Goal: Task Accomplishment & Management: Use online tool/utility

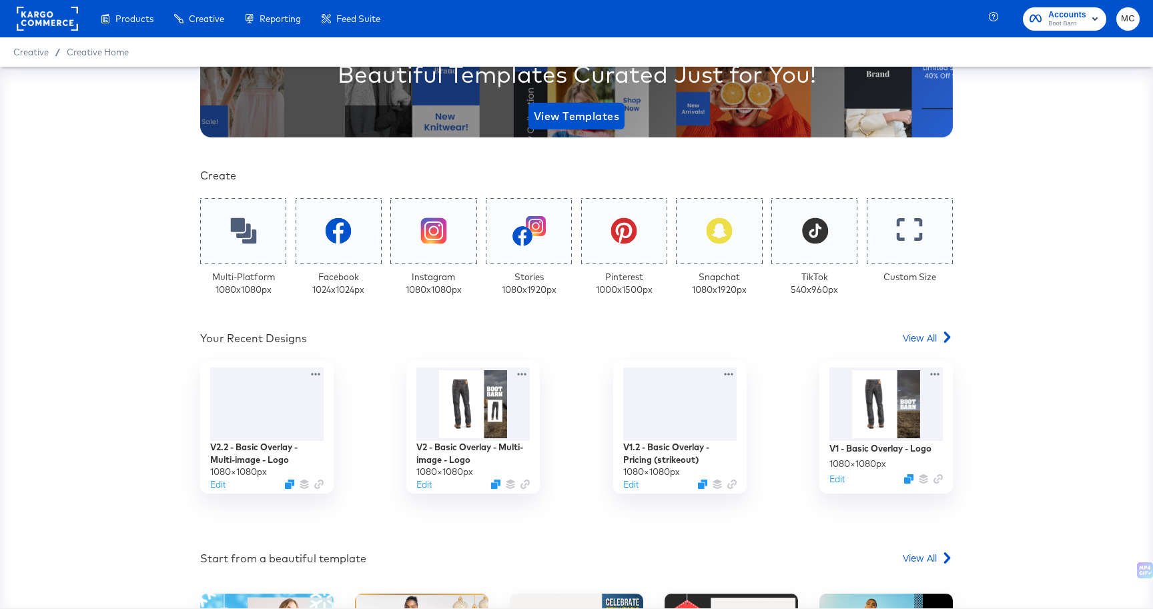
scroll to position [201, 0]
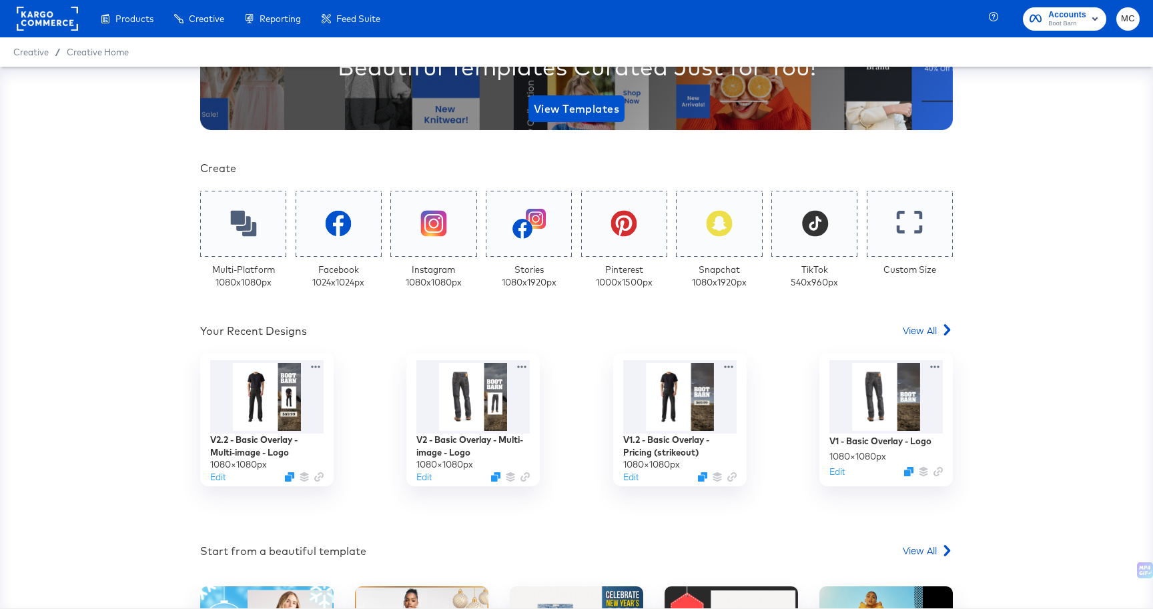
click at [921, 322] on div "Your Custom Templates Beautiful Templates Curated Just for You! View Templates …" at bounding box center [576, 340] width 752 height 908
click at [912, 336] on span "View All" at bounding box center [920, 330] width 34 height 13
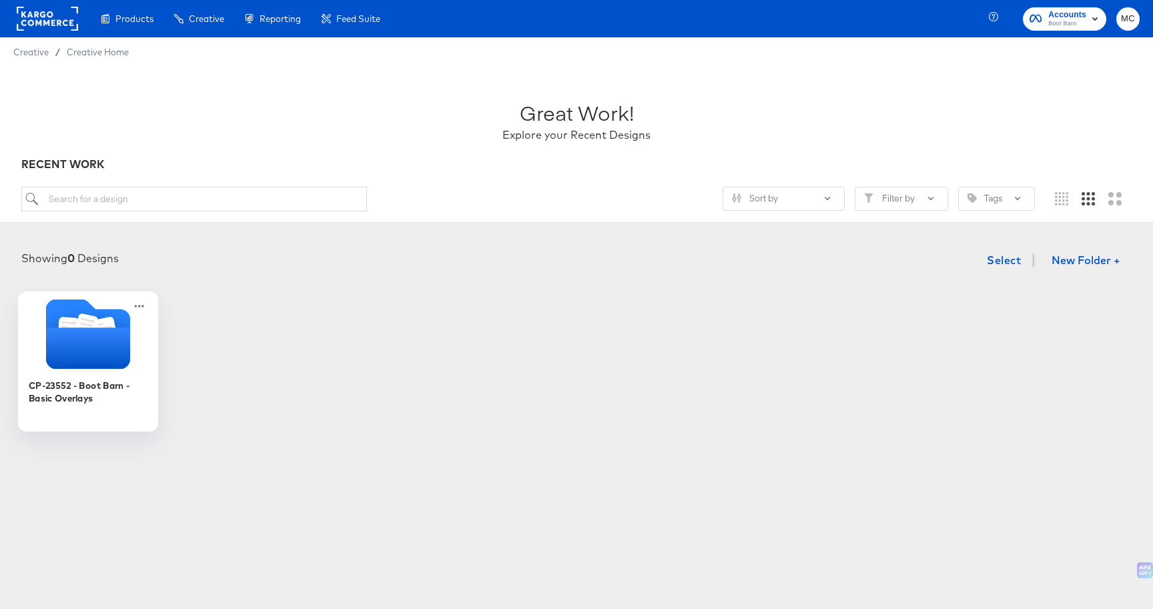
click at [55, 334] on icon "Folder" at bounding box center [88, 348] width 84 height 41
click at [55, 334] on div "CP-23552 - Boot Barn - Basic Overlays" at bounding box center [576, 361] width 1126 height 133
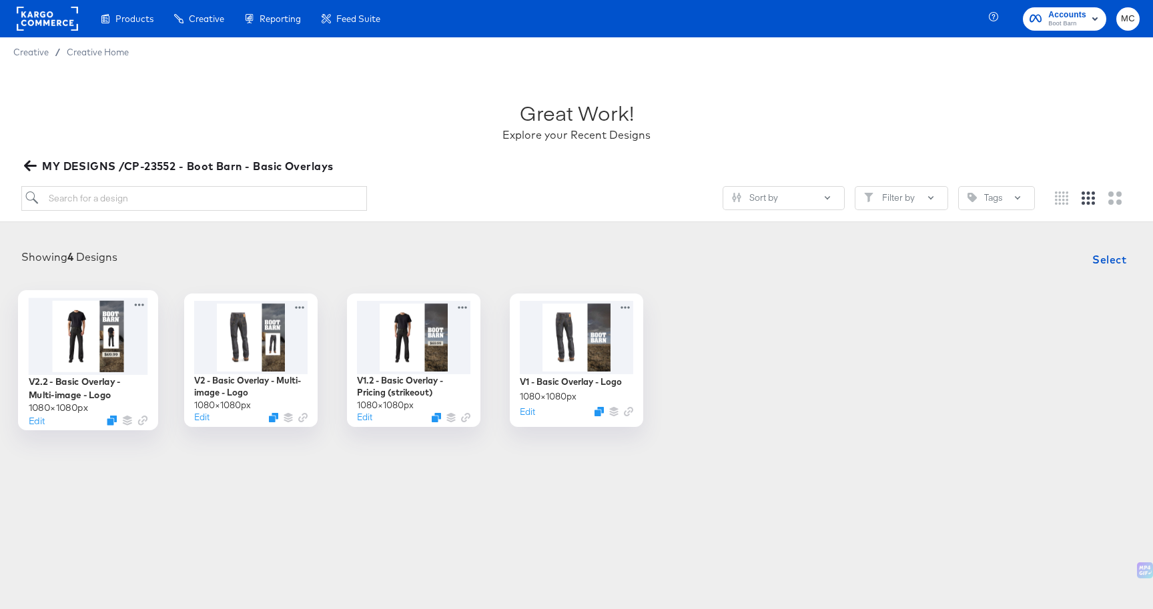
click at [113, 351] on div at bounding box center [88, 336] width 119 height 77
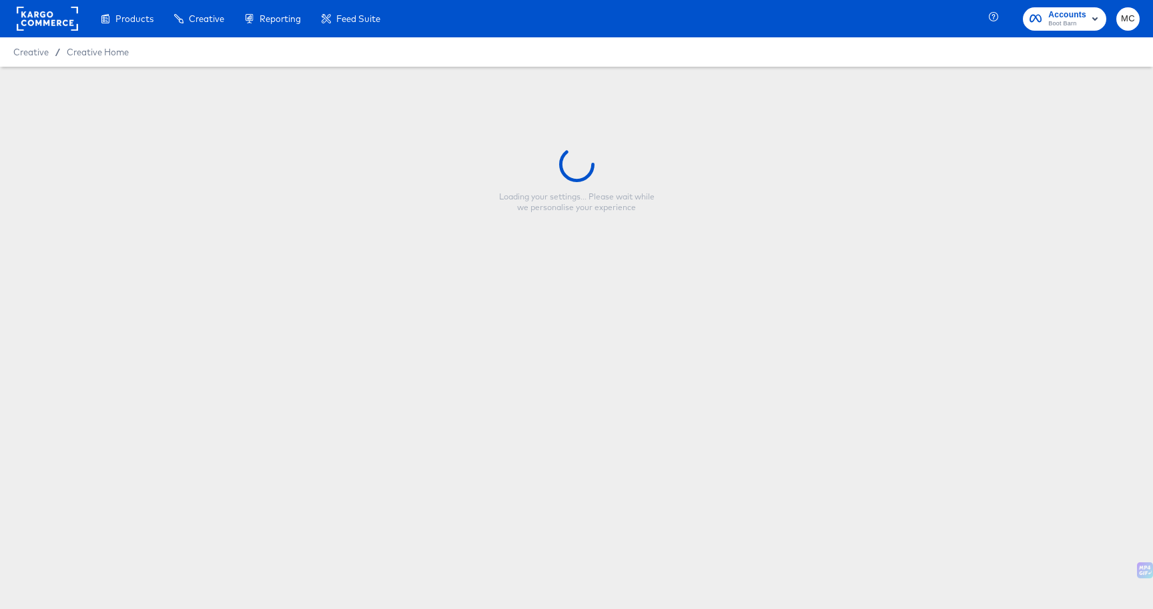
type input "V2.2 - Basic Overlay - Multi-image - Logo"
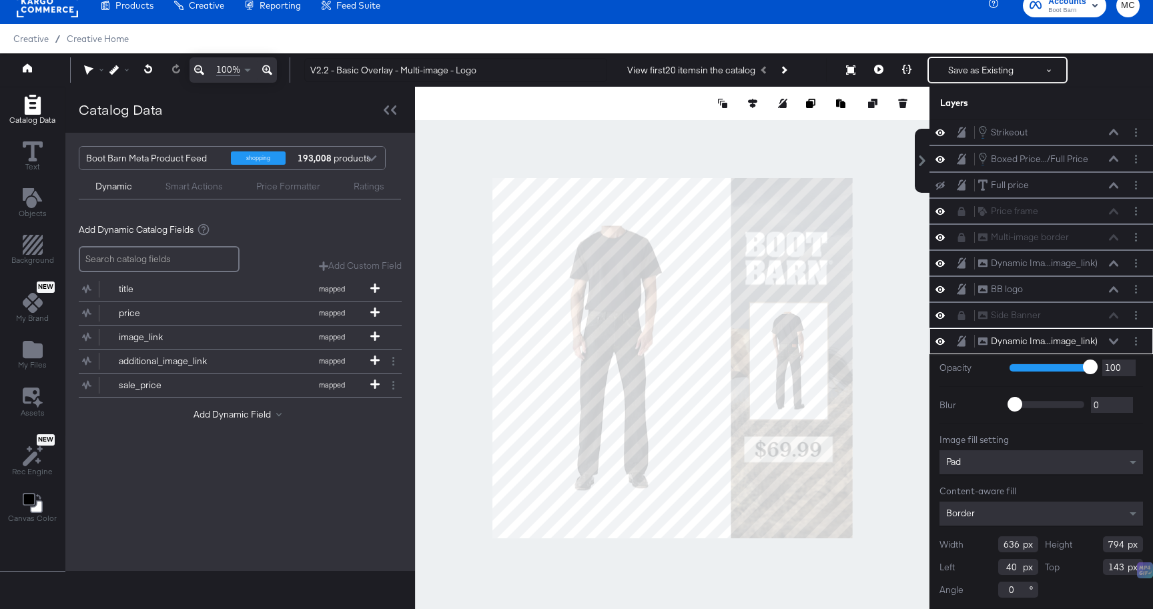
scroll to position [34, 0]
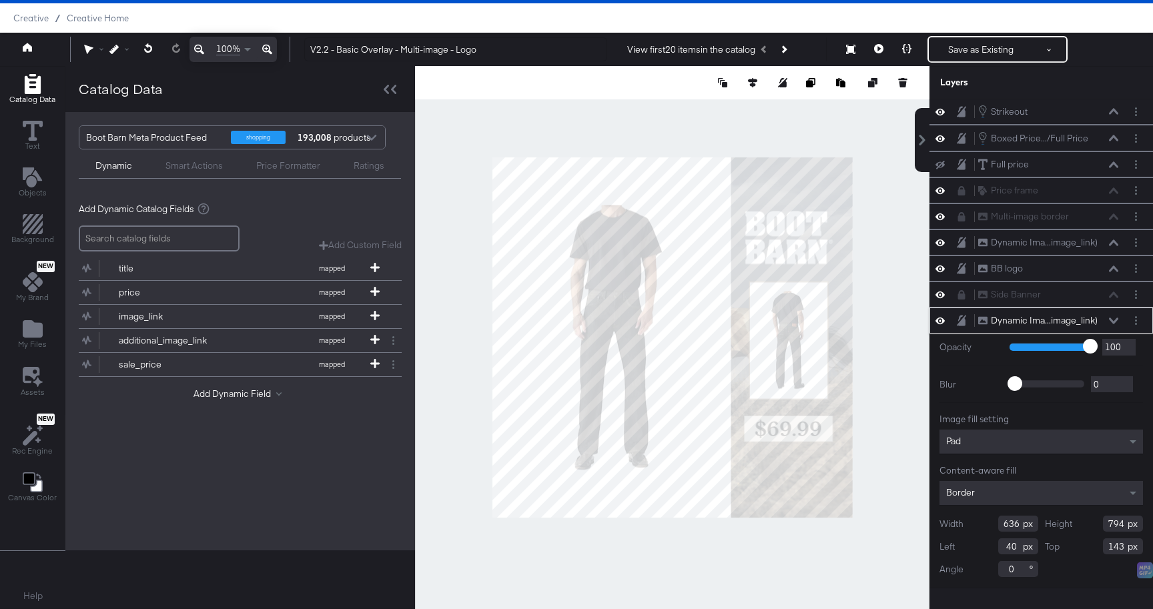
drag, startPoint x: 1019, startPoint y: 522, endPoint x: 991, endPoint y: 522, distance: 28.7
click at [991, 522] on div "Width 636" at bounding box center [988, 524] width 99 height 16
type input "675"
drag, startPoint x: 1126, startPoint y: 524, endPoint x: 1094, endPoint y: 524, distance: 32.0
click at [1094, 524] on div "Height 794" at bounding box center [1094, 524] width 99 height 16
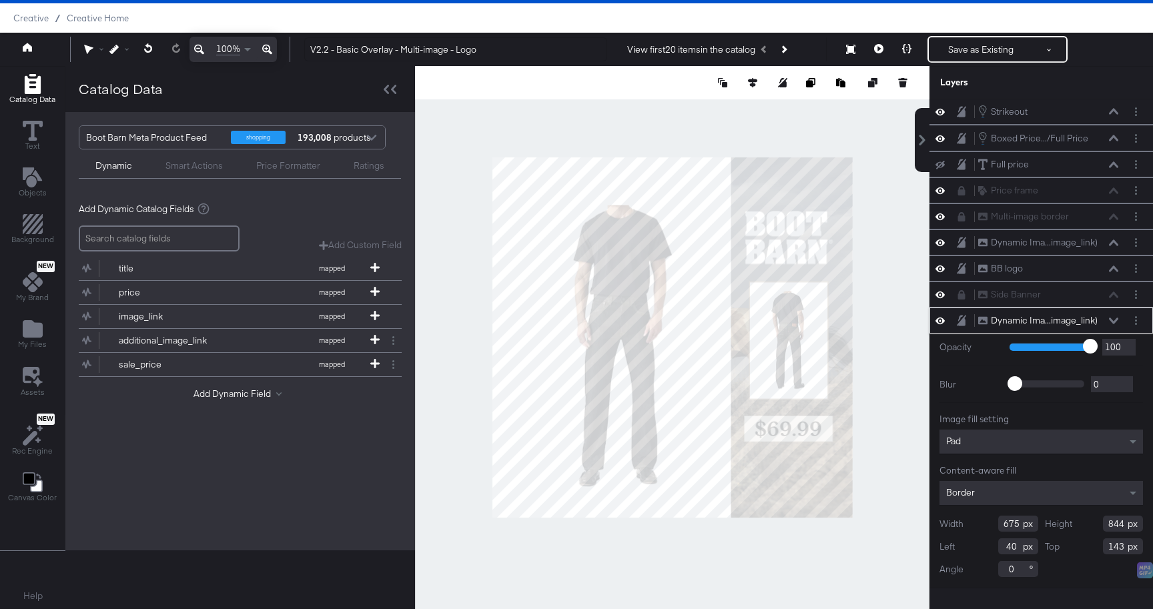
type input "844"
drag, startPoint x: 1017, startPoint y: 544, endPoint x: 997, endPoint y: 544, distance: 20.0
click at [998, 544] on input "40" at bounding box center [1018, 546] width 40 height 16
type input "20"
drag, startPoint x: 1125, startPoint y: 548, endPoint x: 1090, endPoint y: 547, distance: 34.7
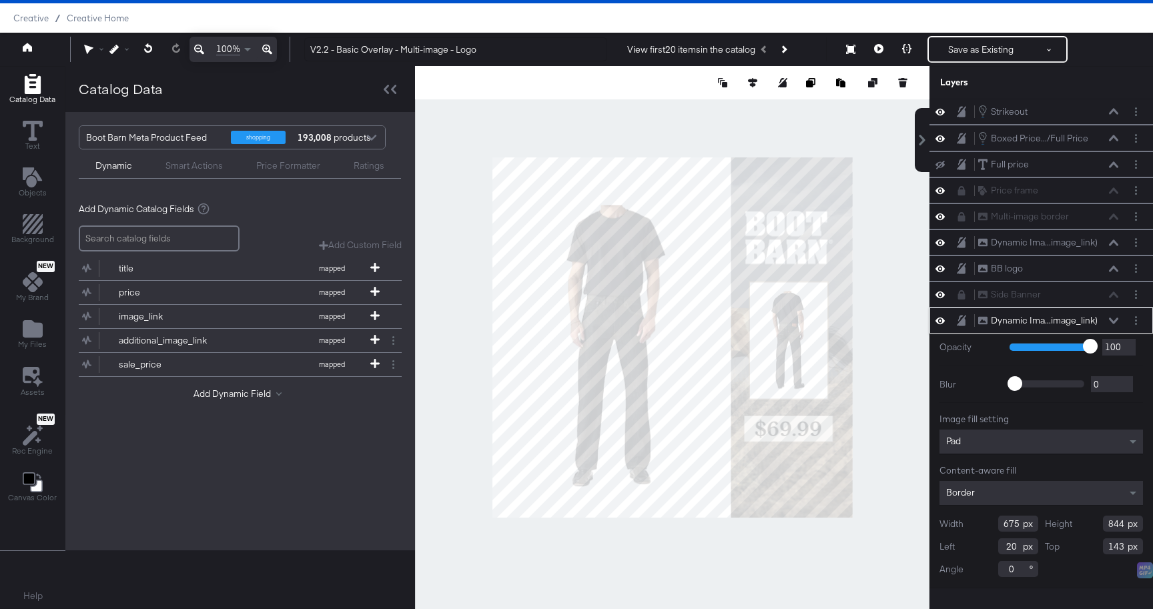
click at [1091, 548] on div "Top 143" at bounding box center [1094, 546] width 99 height 16
type input "118"
click at [881, 286] on div at bounding box center [672, 337] width 514 height 543
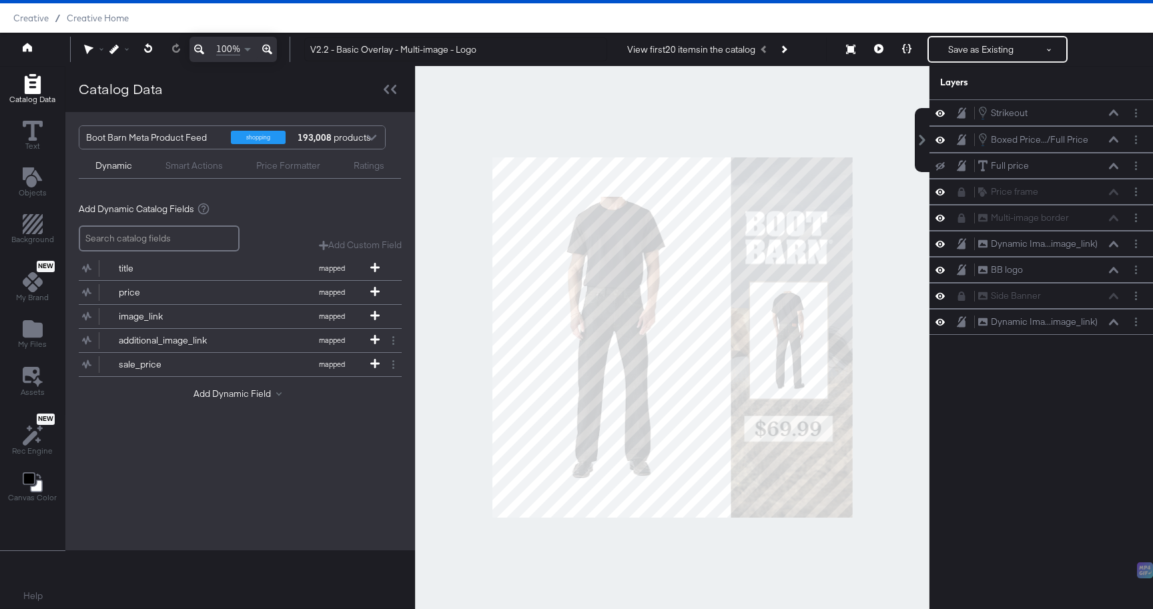
scroll to position [1, 0]
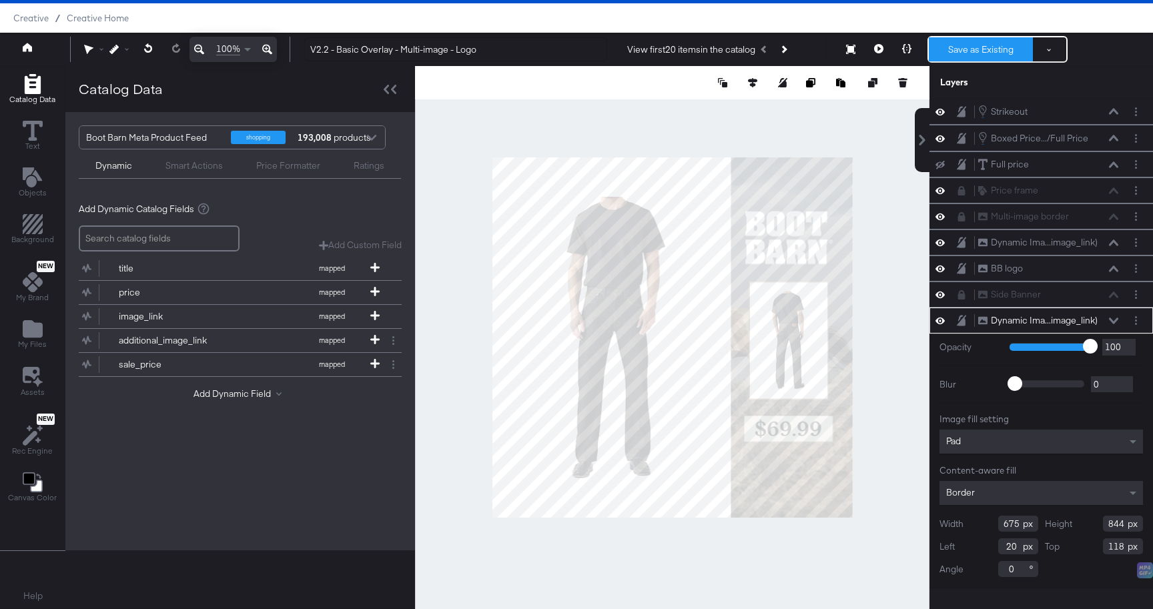
click at [977, 48] on button "Save as Existing" at bounding box center [981, 49] width 104 height 24
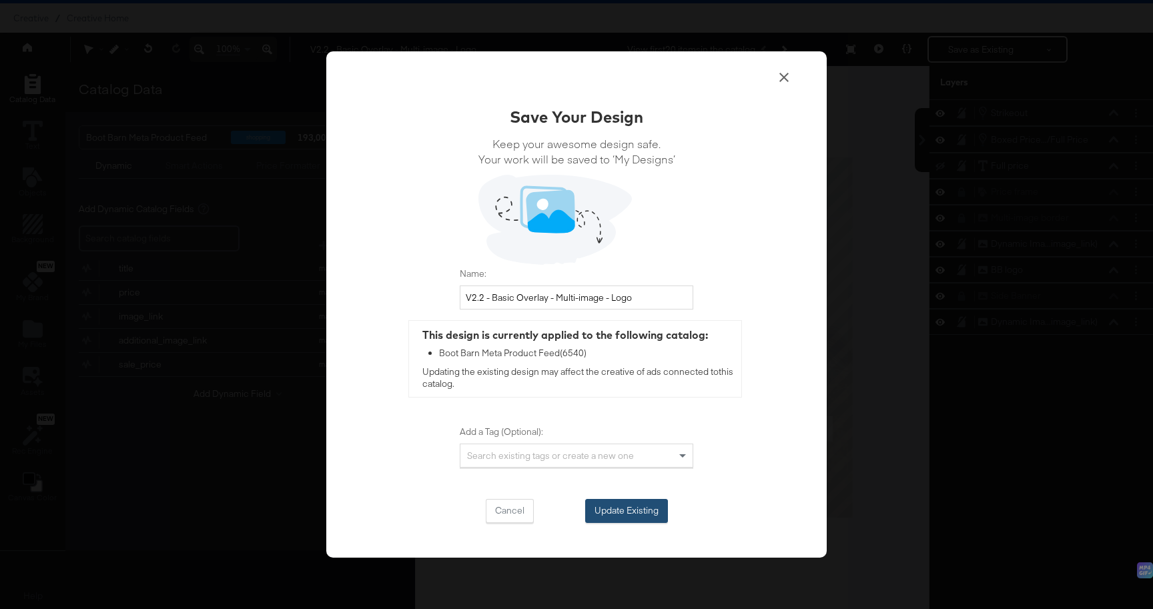
click at [624, 508] on button "Update Existing" at bounding box center [626, 511] width 83 height 24
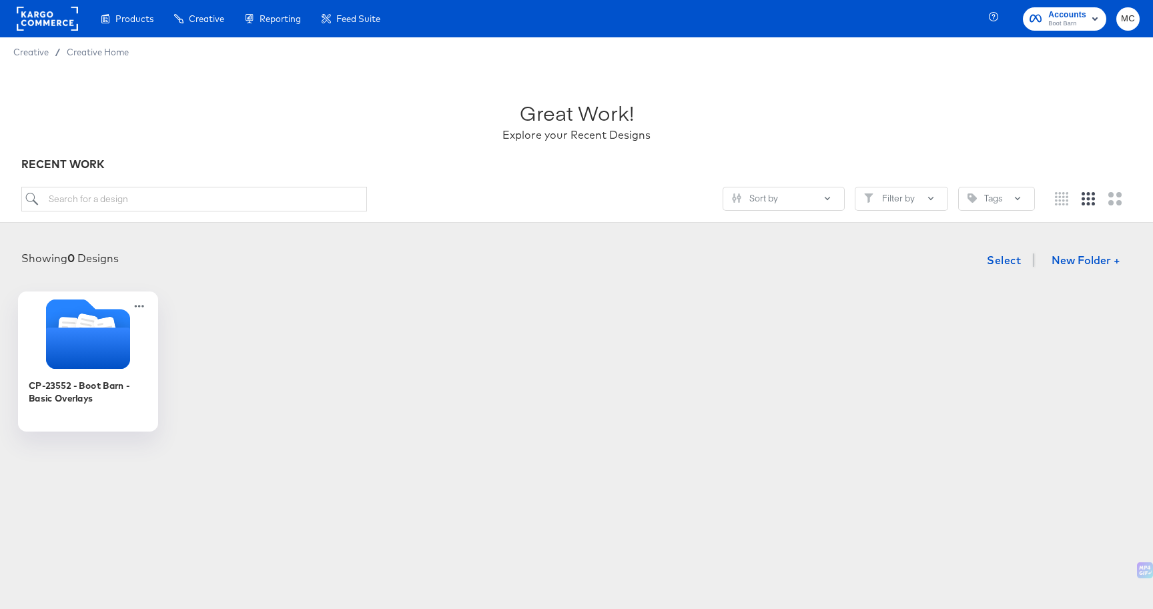
click at [81, 356] on icon "Folder" at bounding box center [88, 348] width 84 height 41
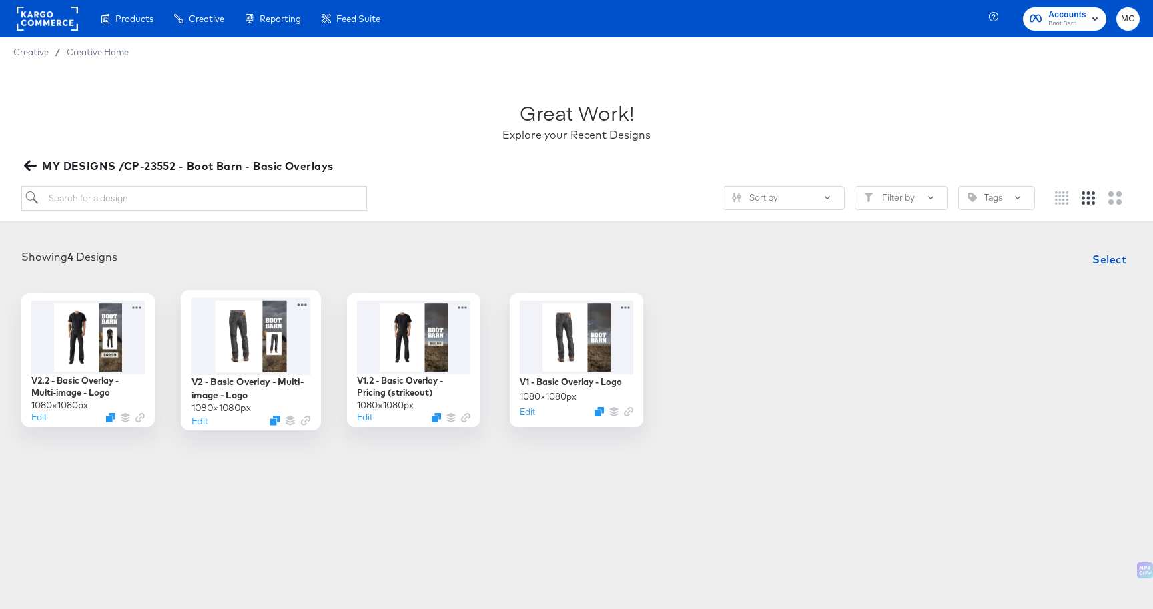
click at [261, 355] on div at bounding box center [250, 336] width 119 height 77
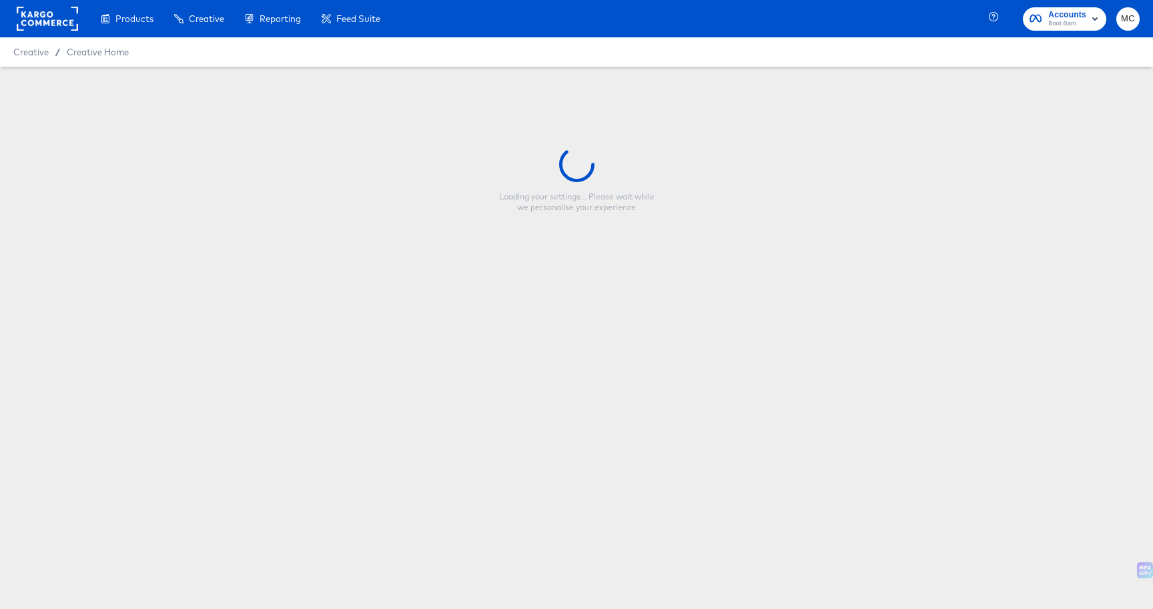
type input "V2 - Basic Overlay - Multi-image - Logo"
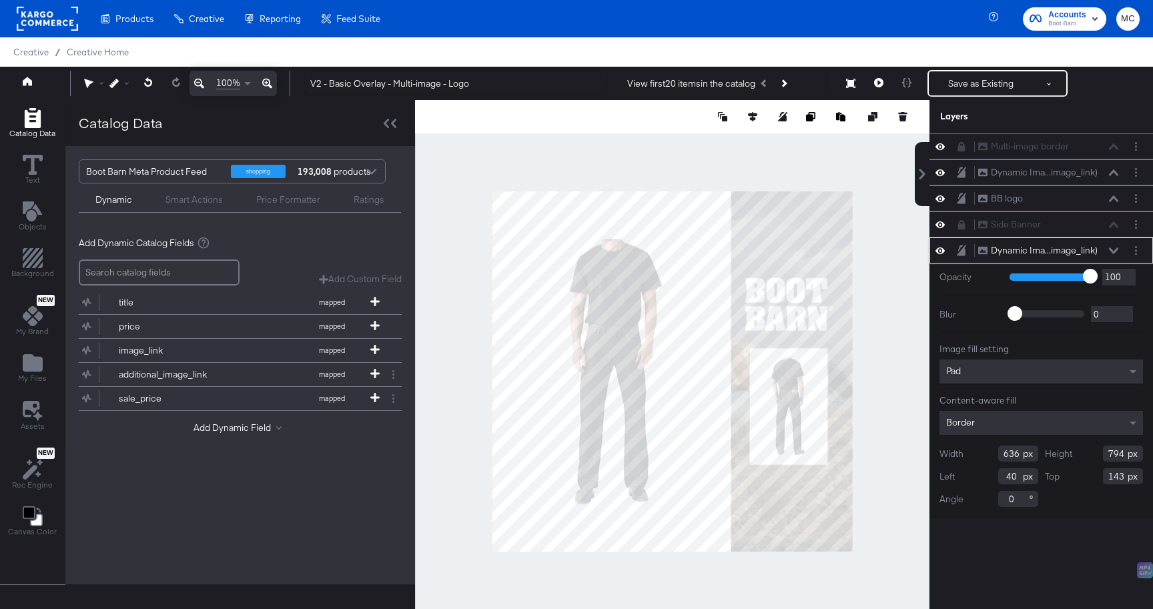
drag, startPoint x: 1013, startPoint y: 479, endPoint x: 995, endPoint y: 478, distance: 18.7
click at [995, 478] on div "Left 40" at bounding box center [988, 476] width 99 height 16
type input "20"
drag, startPoint x: 1123, startPoint y: 474, endPoint x: 1069, endPoint y: 474, distance: 54.7
click at [1069, 474] on div "Top 143" at bounding box center [1094, 476] width 99 height 16
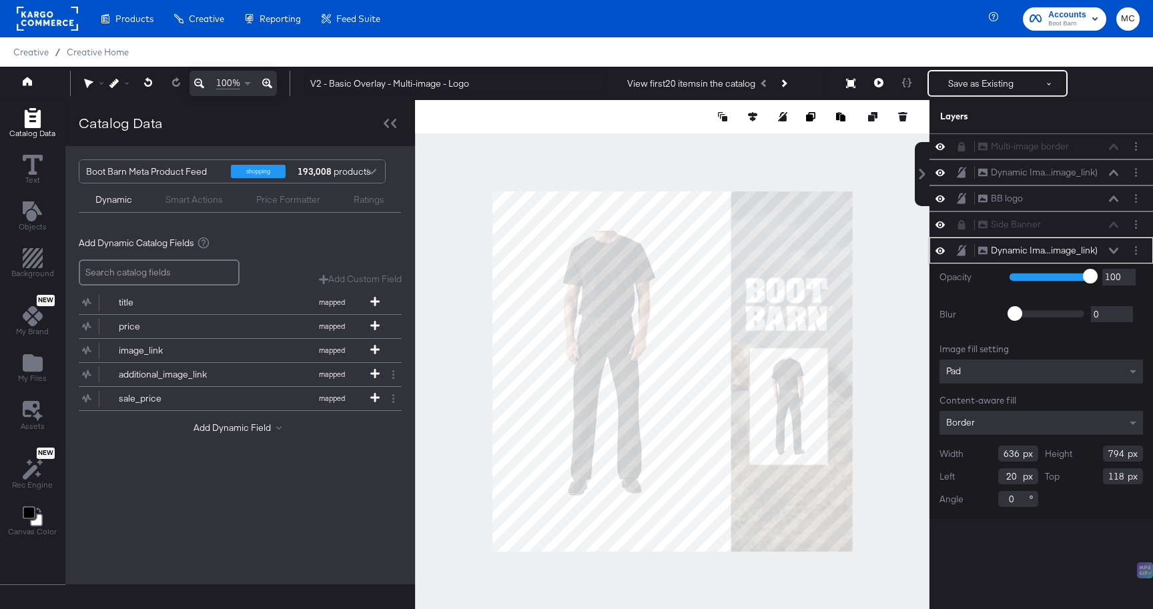
type input "118"
drag, startPoint x: 1127, startPoint y: 454, endPoint x: 1085, endPoint y: 452, distance: 42.1
click at [1085, 452] on div "Height 794" at bounding box center [1094, 454] width 99 height 16
type input "844"
drag, startPoint x: 1017, startPoint y: 454, endPoint x: 987, endPoint y: 452, distance: 30.8
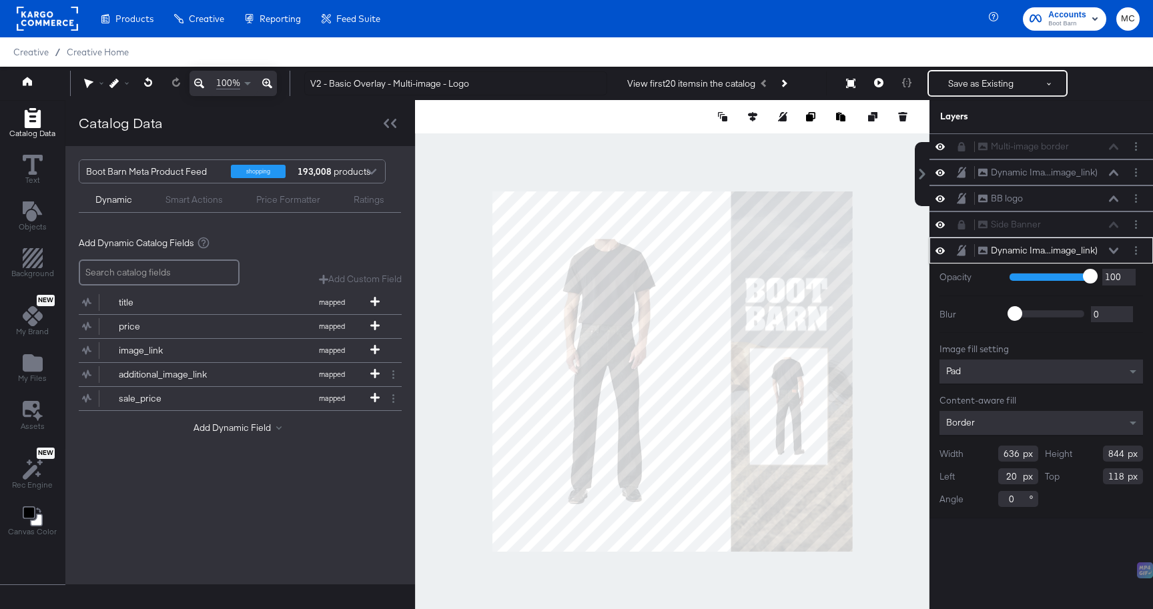
click at [987, 452] on div "Width 636" at bounding box center [988, 454] width 99 height 16
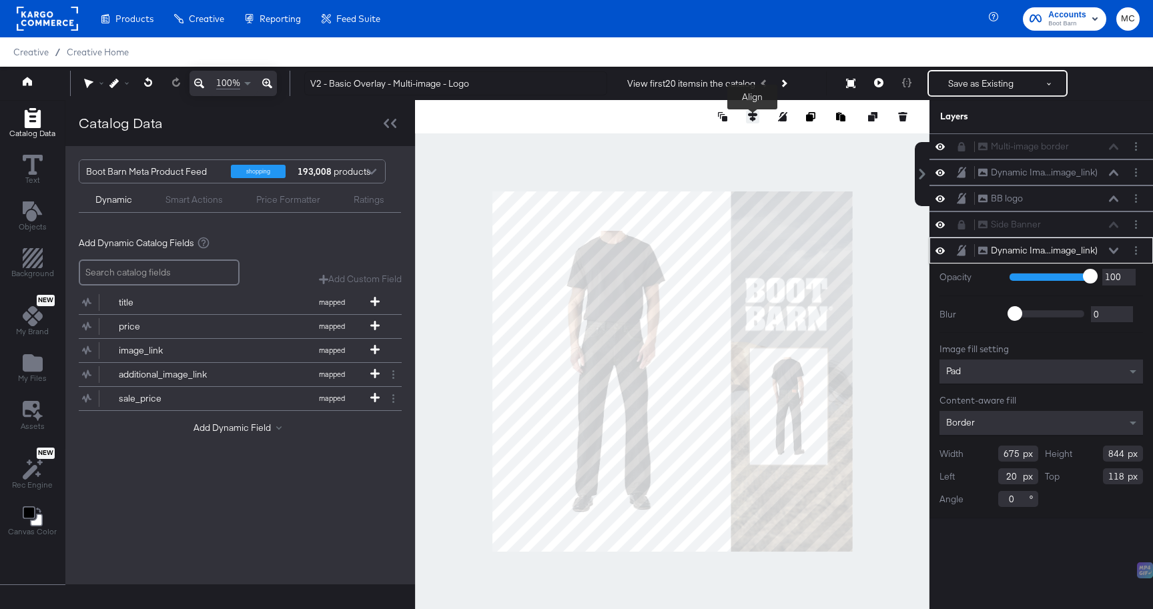
type input "675"
click at [754, 115] on icon at bounding box center [752, 116] width 9 height 9
click at [727, 142] on icon at bounding box center [727, 141] width 9 height 9
click at [901, 536] on div at bounding box center [672, 371] width 514 height 543
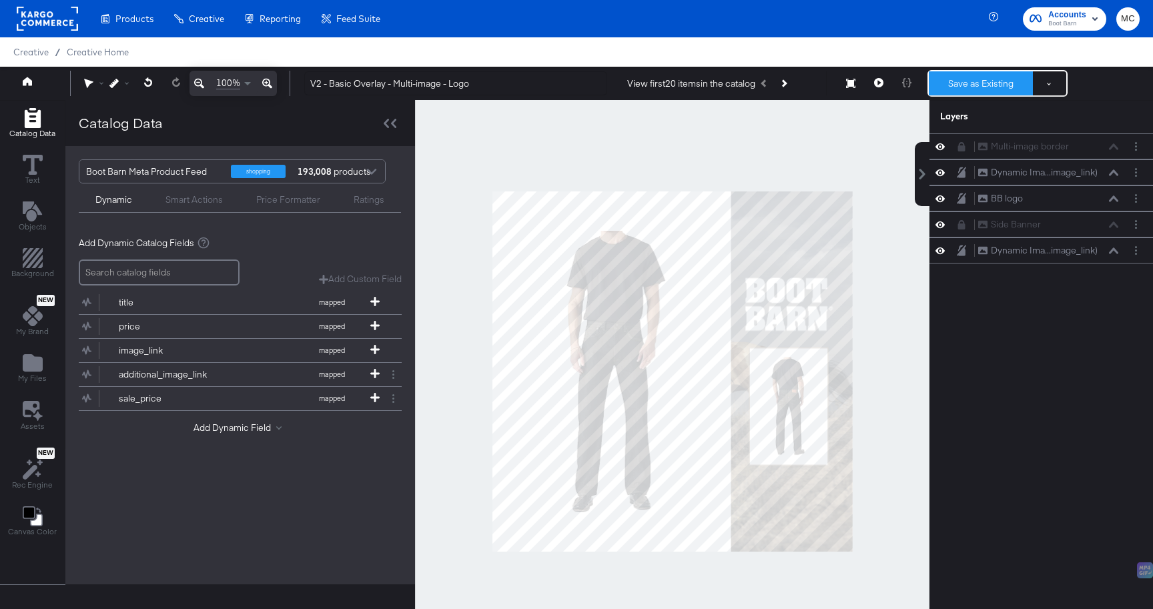
click at [997, 73] on button "Save as Existing" at bounding box center [981, 83] width 104 height 24
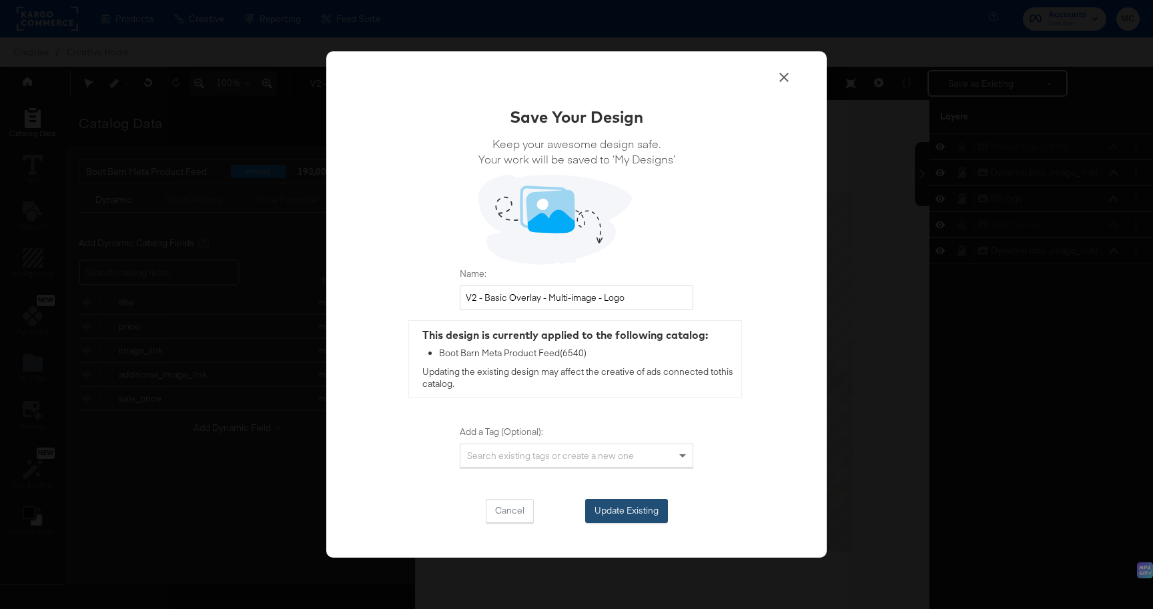
click at [617, 499] on div "Cancel Update Existing" at bounding box center [576, 511] width 233 height 24
click at [637, 511] on button "Update Existing" at bounding box center [626, 511] width 83 height 24
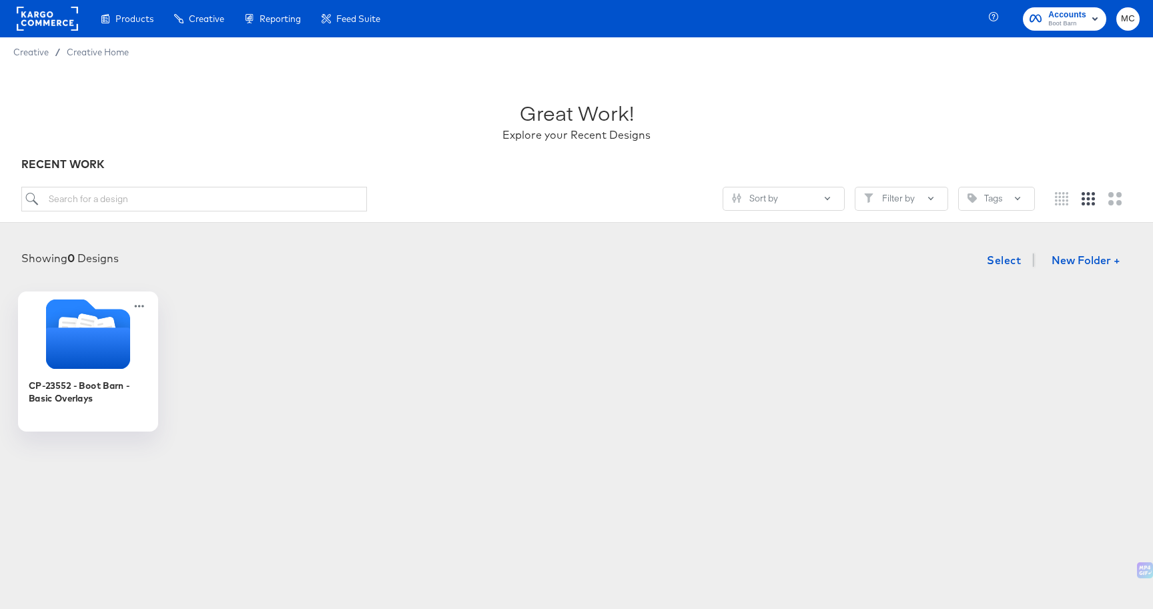
click at [55, 337] on icon "Folder" at bounding box center [88, 348] width 84 height 41
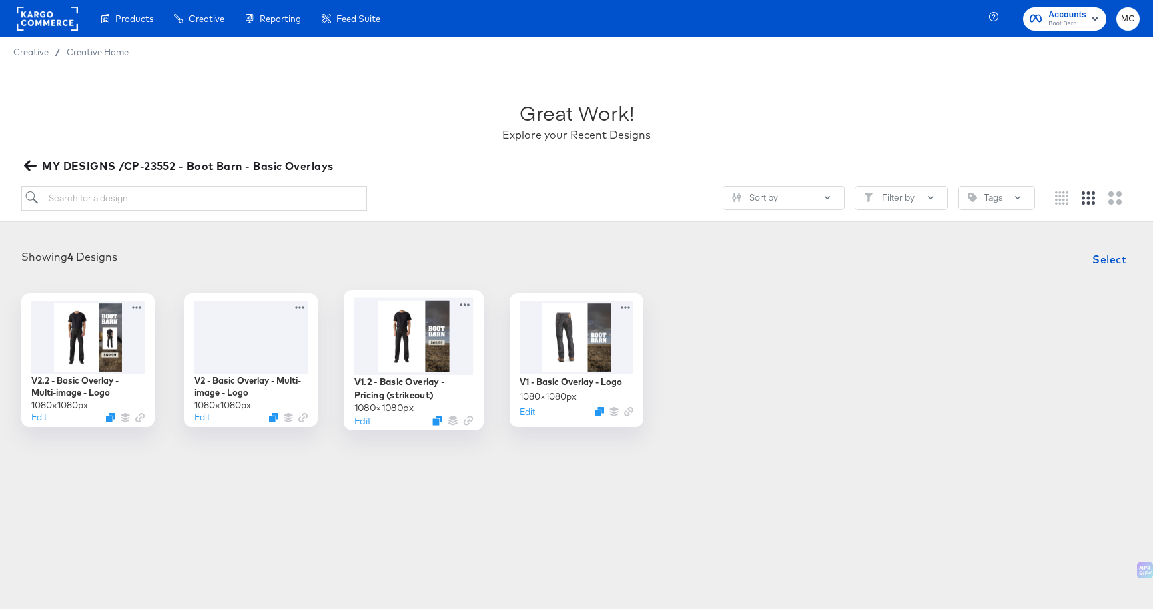
click at [427, 342] on div at bounding box center [413, 336] width 119 height 77
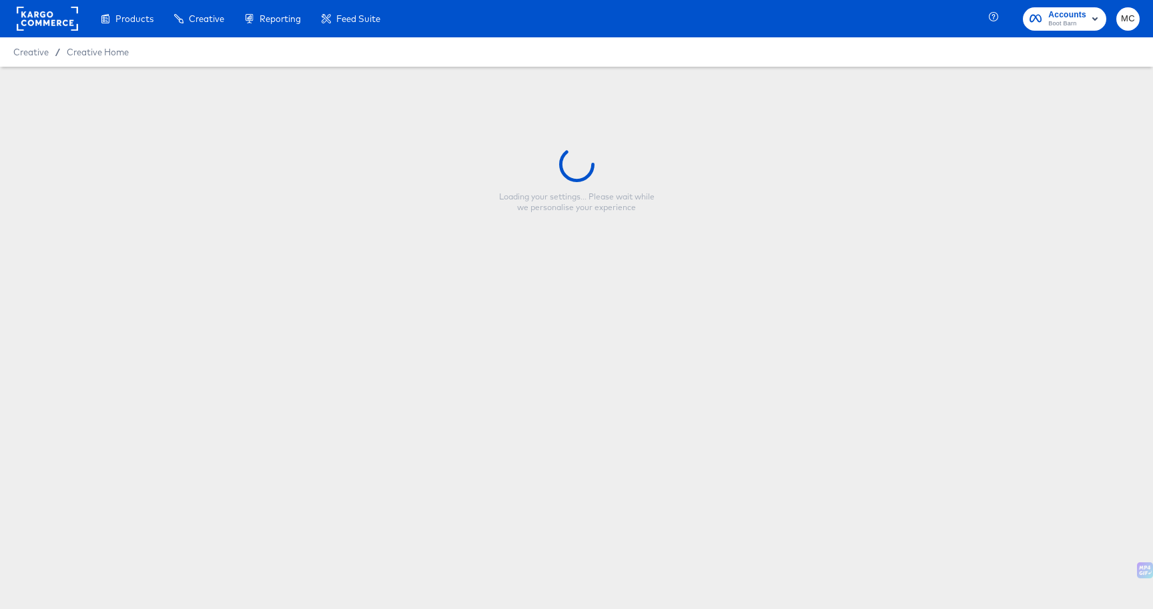
type input "V1.2 - Basic Overlay - Pricing (strikeout)"
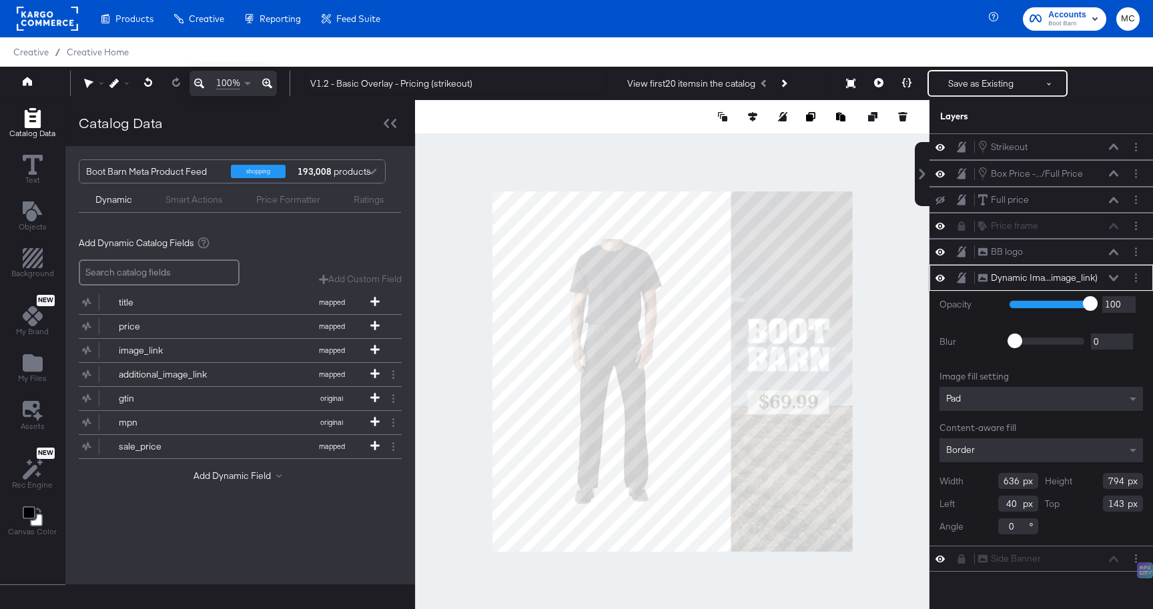
drag, startPoint x: 1019, startPoint y: 507, endPoint x: 991, endPoint y: 504, distance: 27.6
click at [991, 504] on div "Left 40" at bounding box center [988, 504] width 99 height 16
type input "20"
drag, startPoint x: 1120, startPoint y: 505, endPoint x: 1102, endPoint y: 505, distance: 18.0
click at [1102, 505] on div "Top 143" at bounding box center [1094, 504] width 99 height 16
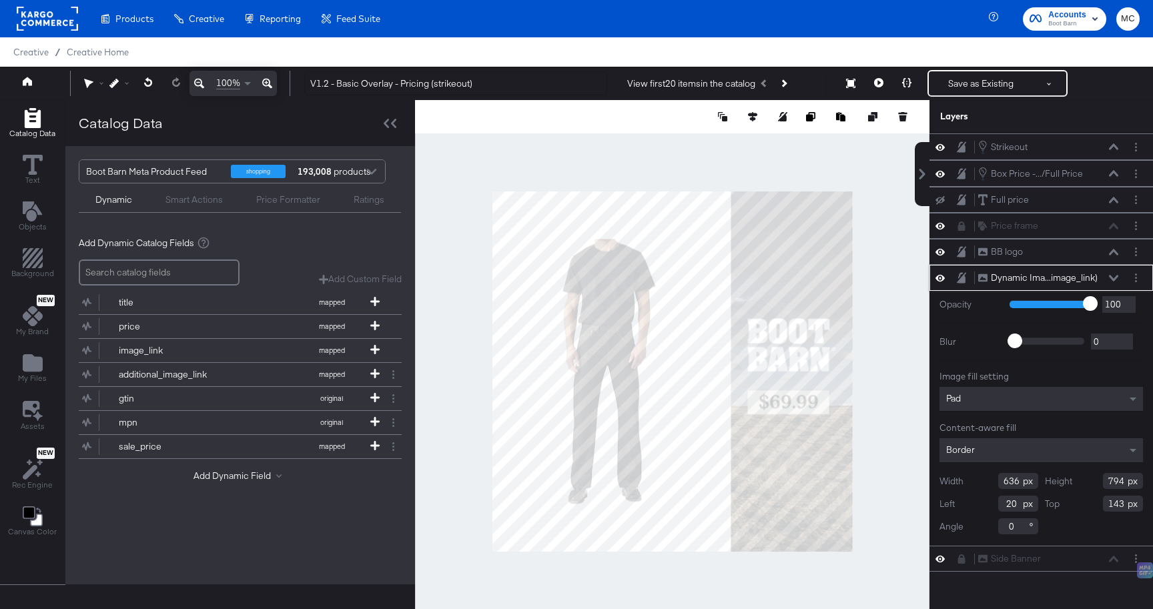
drag, startPoint x: 1123, startPoint y: 502, endPoint x: 1109, endPoint y: 502, distance: 14.0
click at [1109, 502] on input "143" at bounding box center [1123, 504] width 40 height 16
type input "118"
drag, startPoint x: 1121, startPoint y: 480, endPoint x: 1080, endPoint y: 478, distance: 40.7
click at [1077, 478] on div "Height 794" at bounding box center [1094, 481] width 99 height 16
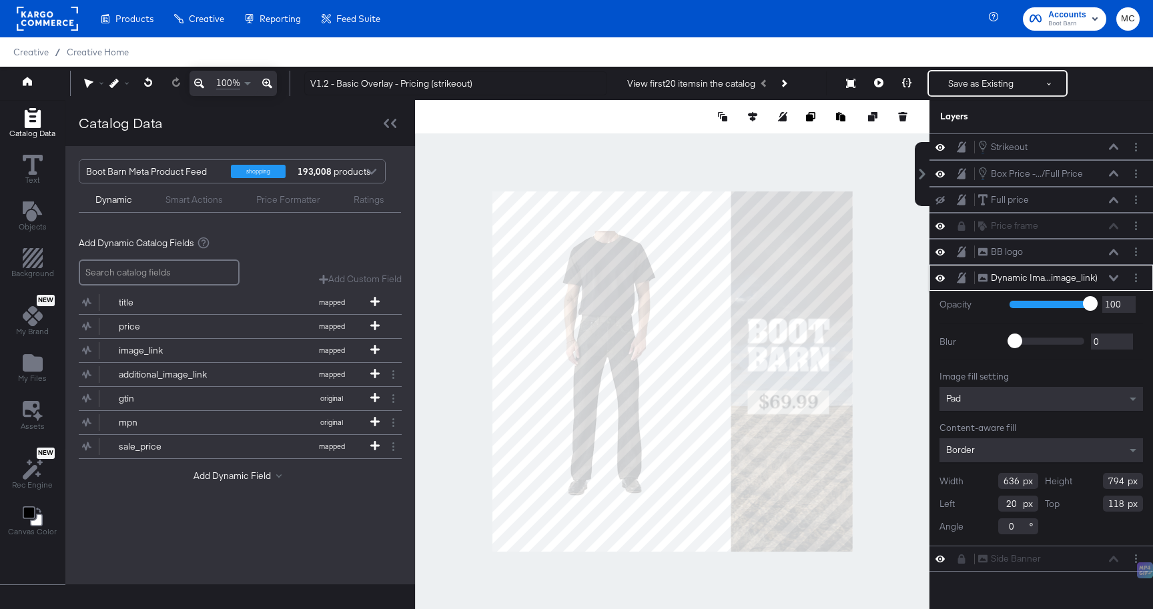
drag, startPoint x: 1121, startPoint y: 478, endPoint x: 1053, endPoint y: 476, distance: 68.8
click at [1053, 476] on div "Height 794" at bounding box center [1094, 481] width 99 height 16
type input "844"
drag, startPoint x: 1016, startPoint y: 480, endPoint x: 984, endPoint y: 479, distance: 32.0
click at [984, 480] on div "Width 636" at bounding box center [988, 481] width 99 height 16
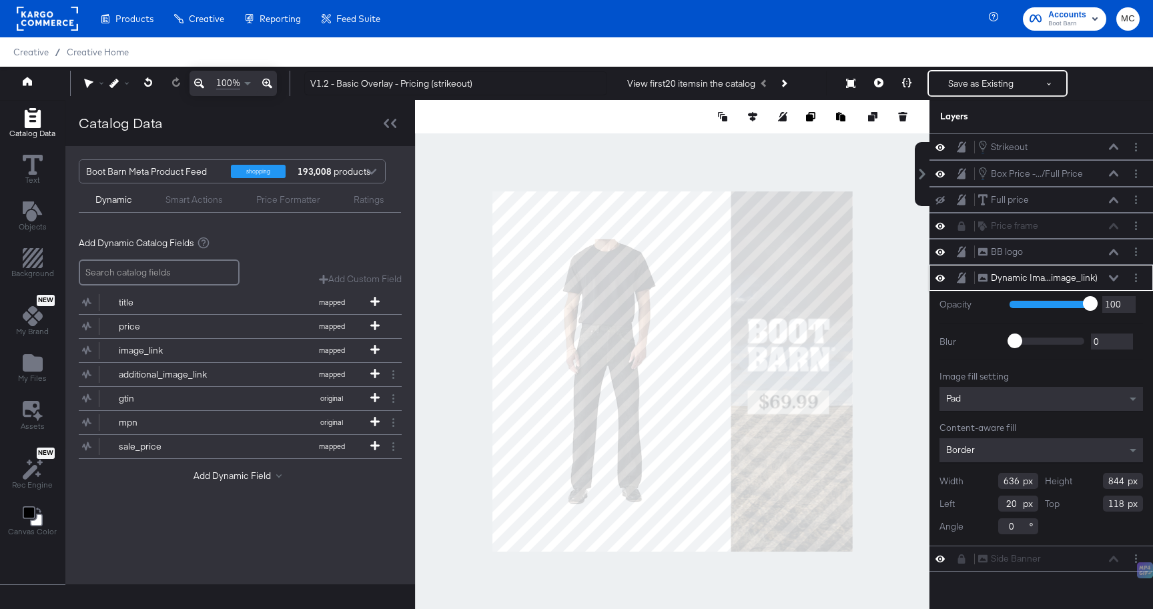
type input "6"
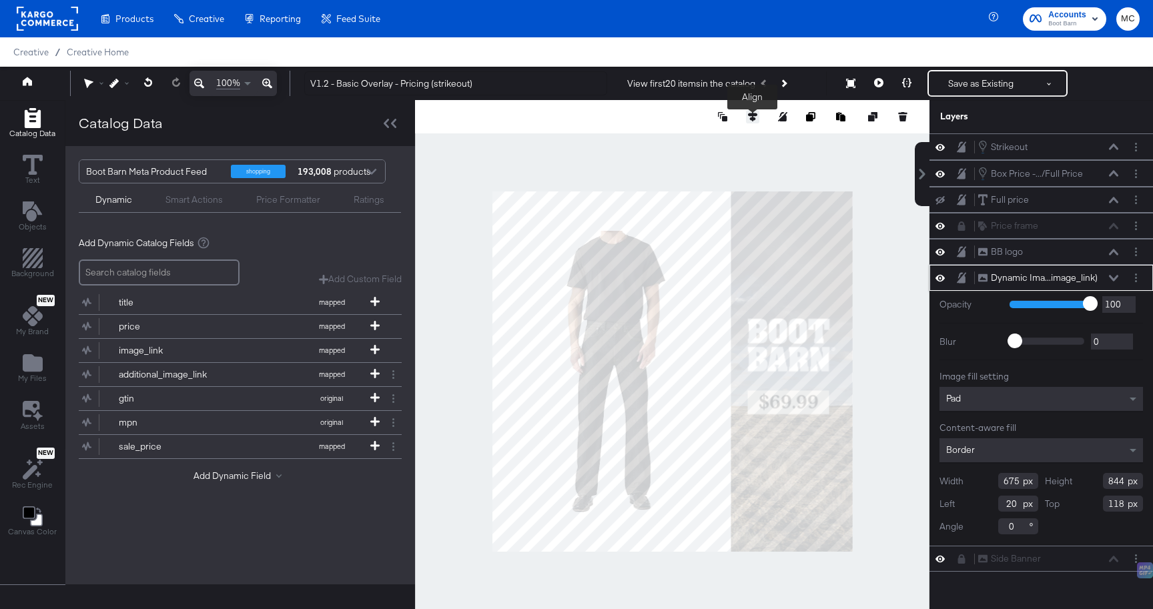
type input "675"
click at [753, 117] on icon at bounding box center [752, 116] width 9 height 9
click at [729, 139] on icon at bounding box center [727, 141] width 9 height 8
click at [790, 144] on div at bounding box center [672, 371] width 514 height 543
click at [952, 75] on button "Save as Existing" at bounding box center [981, 83] width 104 height 24
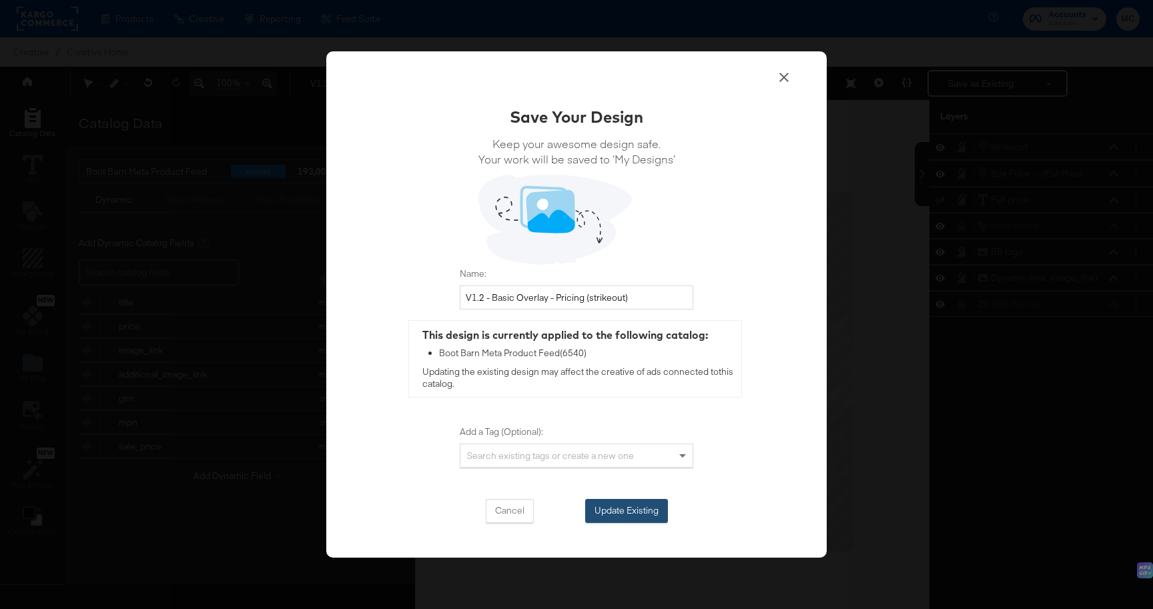
click at [608, 512] on button "Update Existing" at bounding box center [626, 511] width 83 height 24
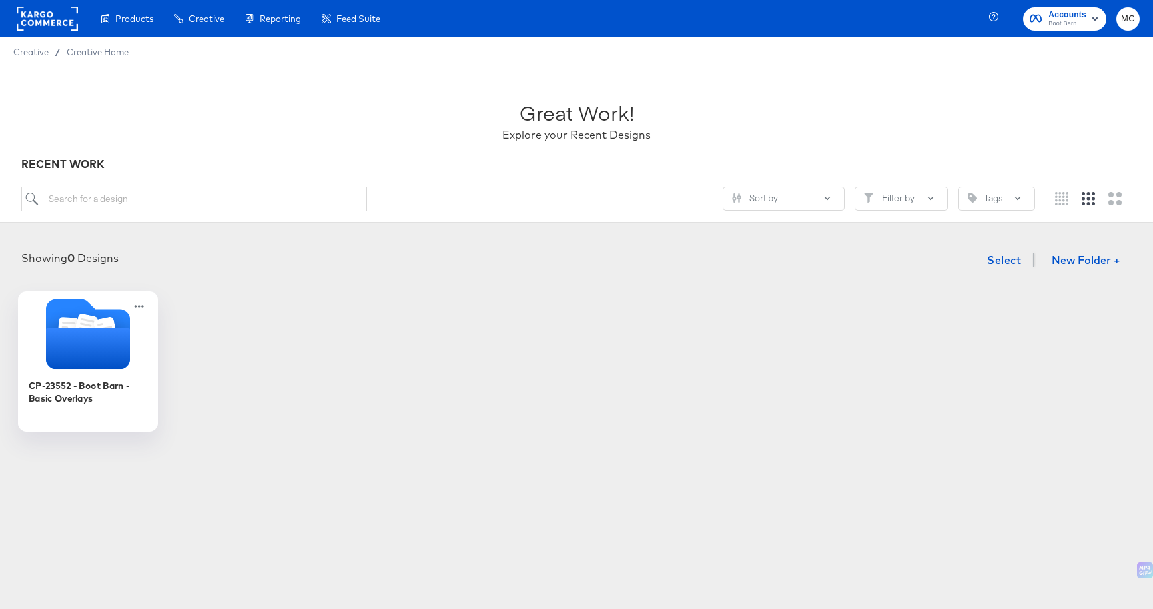
click at [119, 336] on icon "Folder" at bounding box center [88, 348] width 84 height 41
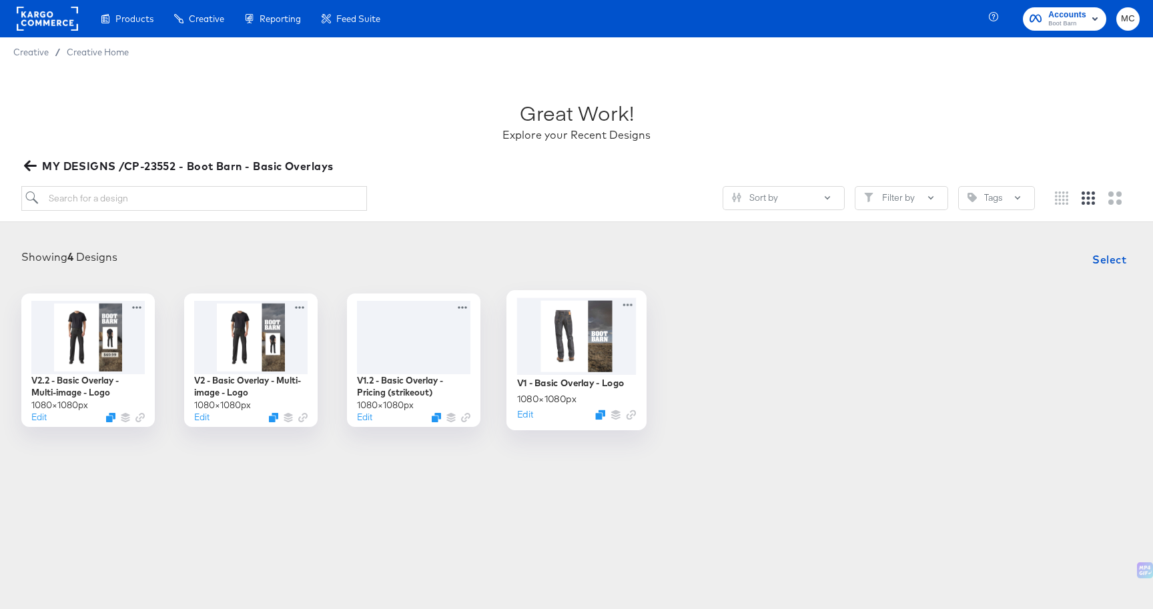
click at [586, 336] on div at bounding box center [576, 336] width 119 height 77
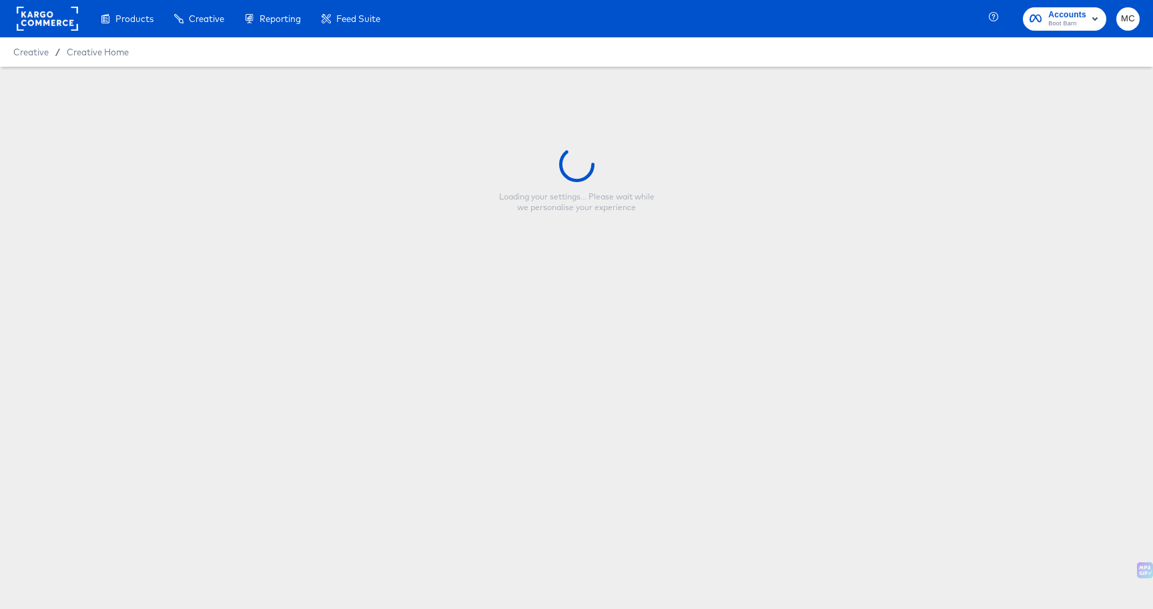
type input "V1 - Basic Overlay - Logo"
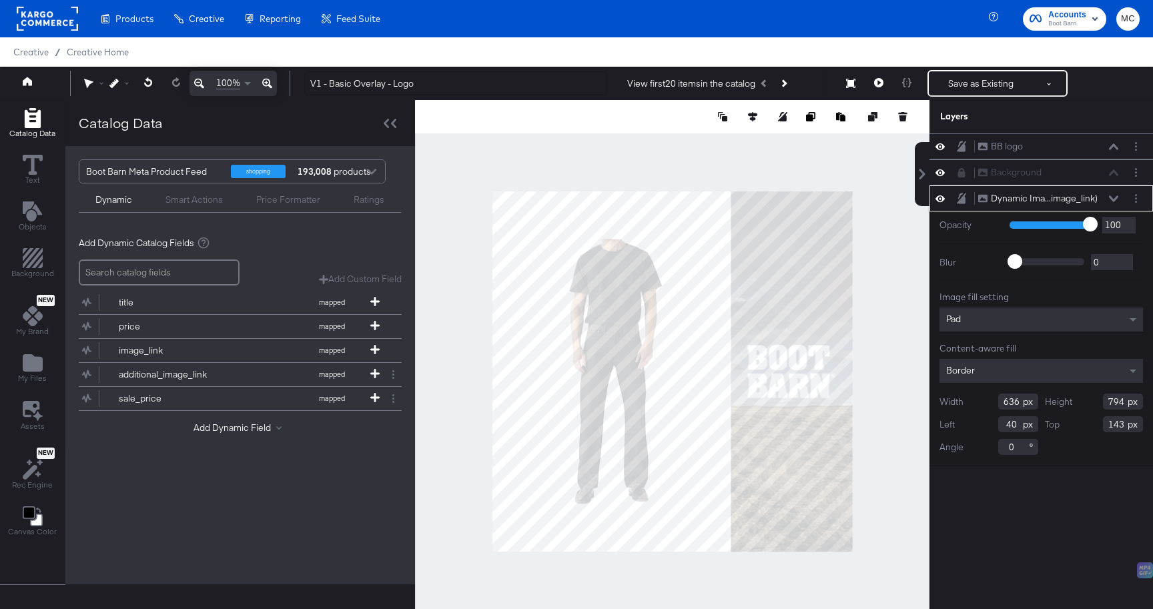
drag, startPoint x: 1017, startPoint y: 426, endPoint x: 979, endPoint y: 426, distance: 38.7
click at [979, 426] on div "Left 40" at bounding box center [988, 424] width 99 height 16
type input "20"
drag, startPoint x: 1125, startPoint y: 428, endPoint x: 1085, endPoint y: 428, distance: 39.4
click at [1085, 428] on div "Top 143" at bounding box center [1094, 424] width 99 height 16
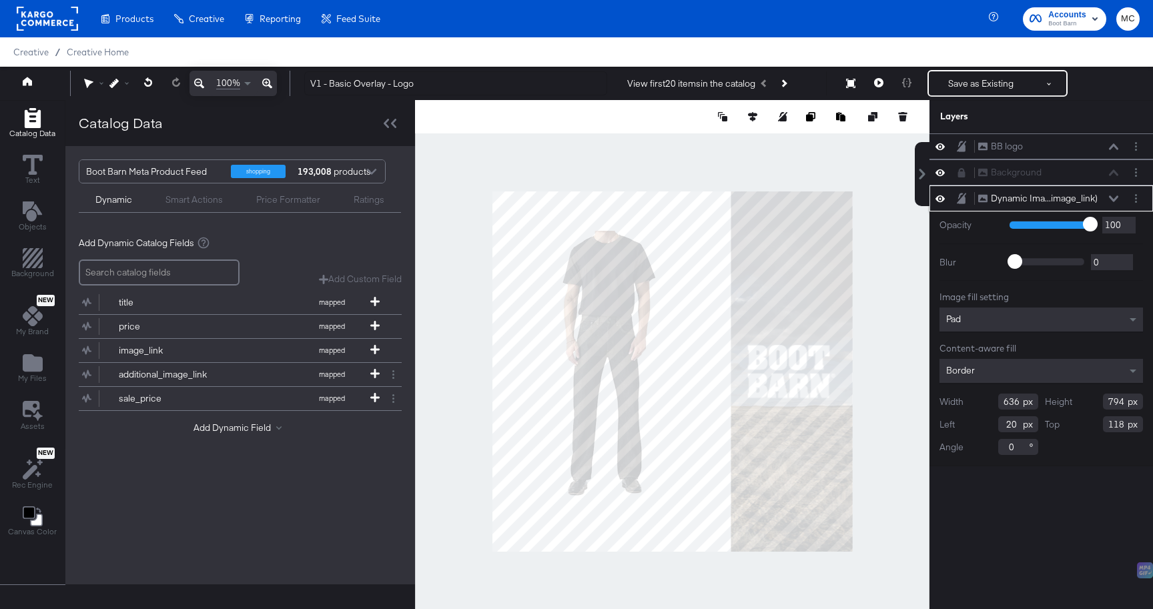
type input "118"
drag, startPoint x: 1017, startPoint y: 402, endPoint x: 992, endPoint y: 402, distance: 25.3
click at [992, 402] on div "Width 636" at bounding box center [988, 402] width 99 height 16
type input "675"
drag, startPoint x: 1123, startPoint y: 402, endPoint x: 1091, endPoint y: 402, distance: 31.4
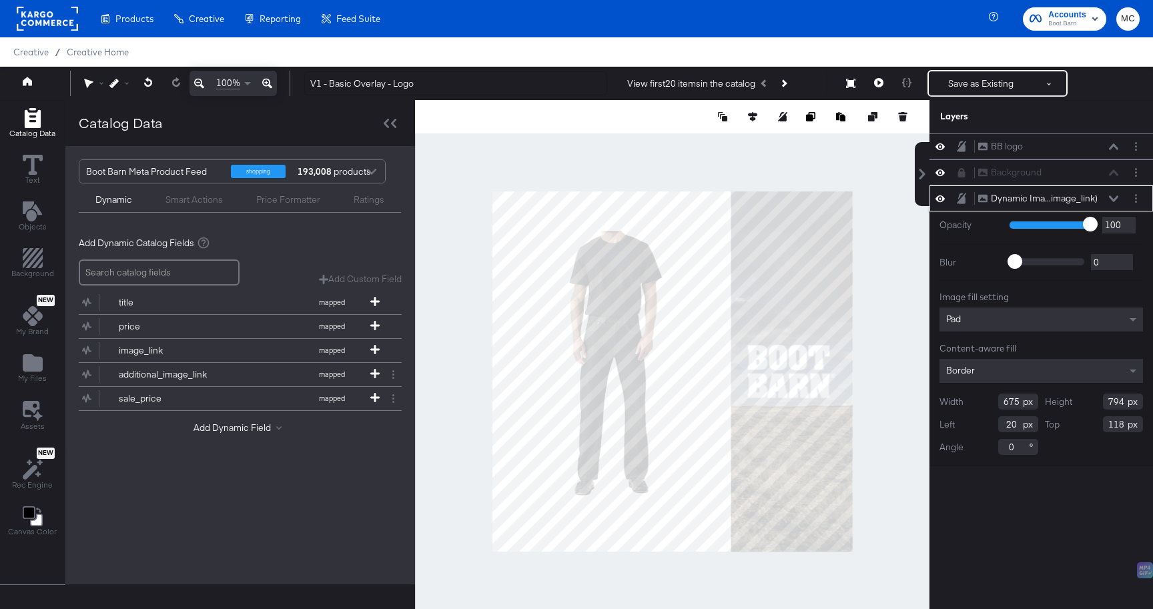
click at [1091, 402] on div "Height 794" at bounding box center [1094, 402] width 99 height 16
type input "844"
click at [750, 115] on icon at bounding box center [752, 116] width 9 height 9
click at [725, 144] on icon at bounding box center [727, 141] width 9 height 8
click at [947, 84] on button "Save as Existing" at bounding box center [981, 83] width 104 height 24
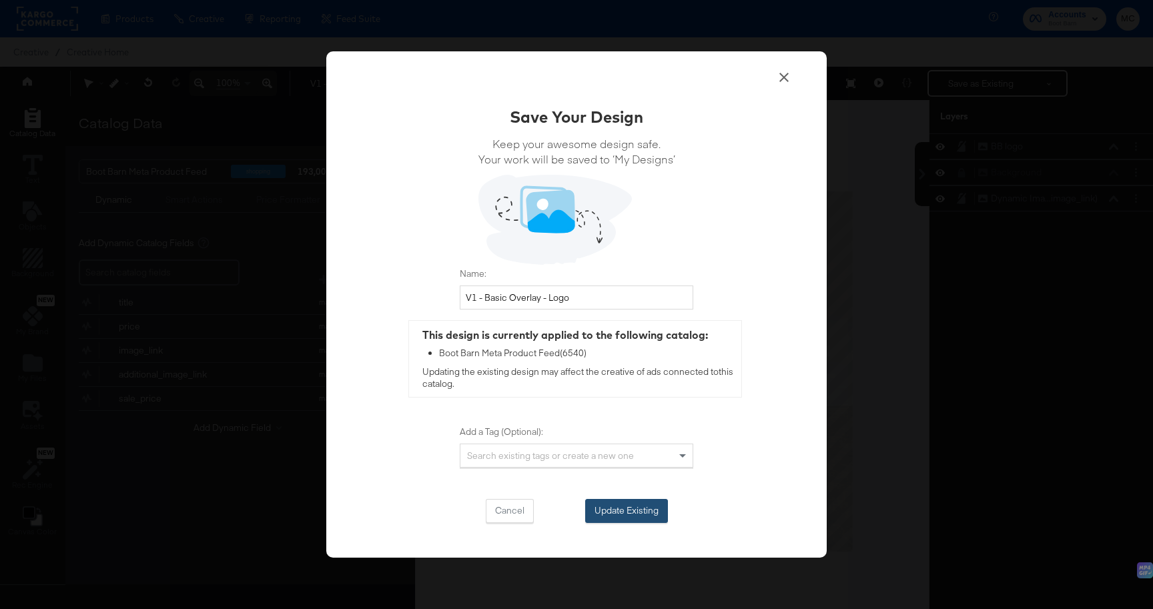
click at [616, 510] on button "Update Existing" at bounding box center [626, 511] width 83 height 24
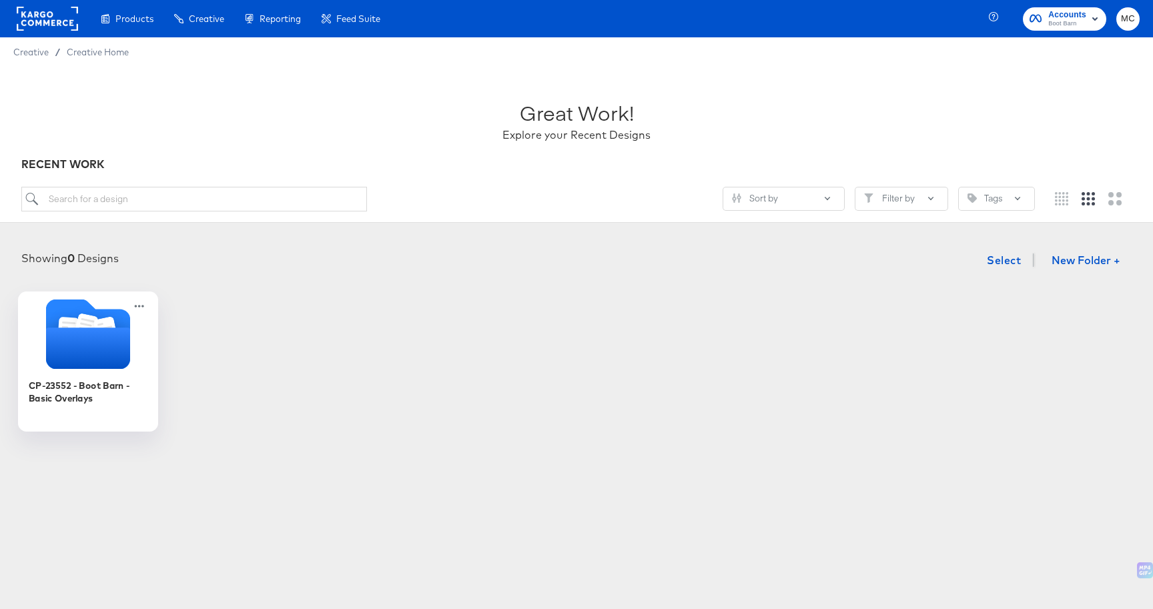
click at [118, 360] on icon "Folder" at bounding box center [88, 348] width 84 height 41
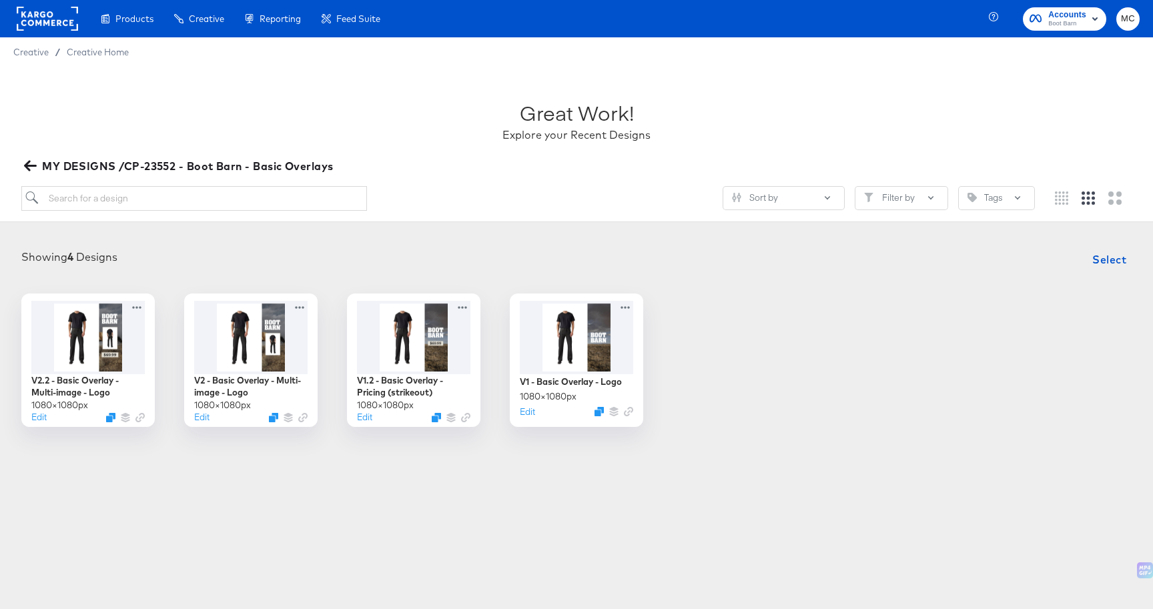
click at [513, 500] on div "Products Creative Reporting Feed Suite Accounts Boot Barn MC Creative / Creativ…" at bounding box center [576, 304] width 1153 height 609
click at [134, 366] on div at bounding box center [88, 336] width 119 height 77
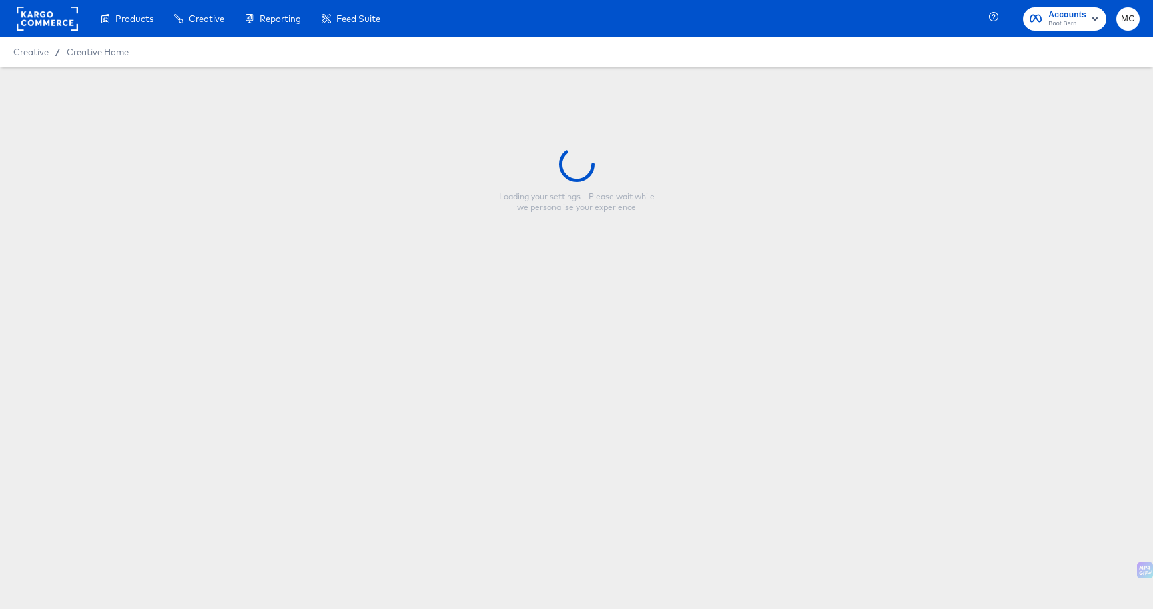
type input "V2.2 - Basic Overlay - Multi-image - Logo"
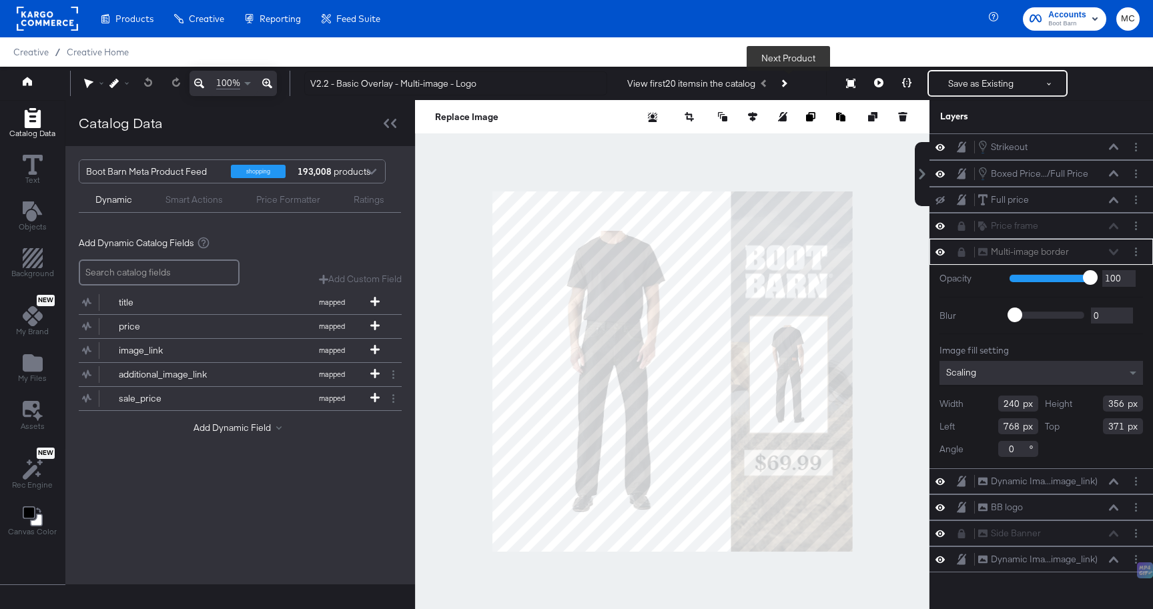
click at [792, 85] on button "Next Product" at bounding box center [783, 83] width 19 height 24
click at [861, 167] on div at bounding box center [672, 371] width 514 height 543
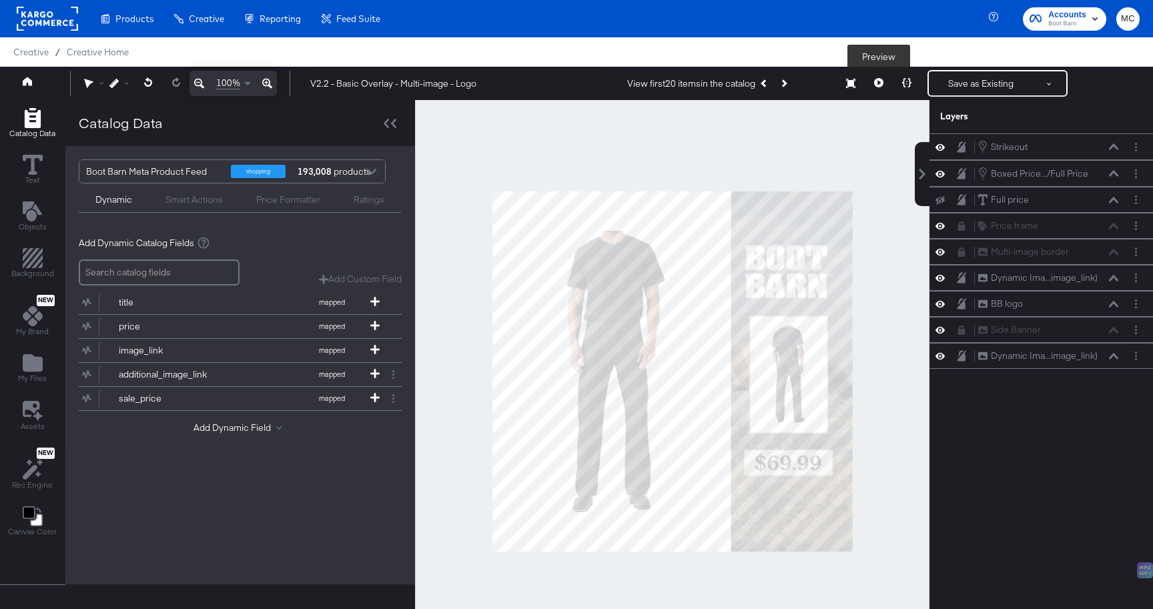
click at [876, 83] on icon at bounding box center [878, 82] width 9 height 9
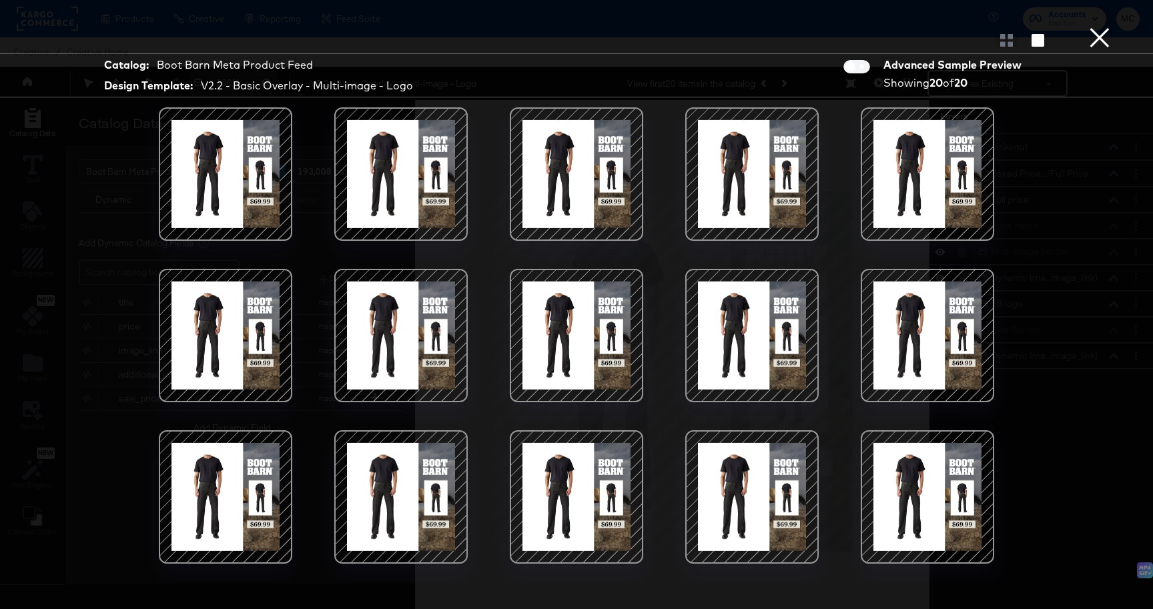
scroll to position [142, 0]
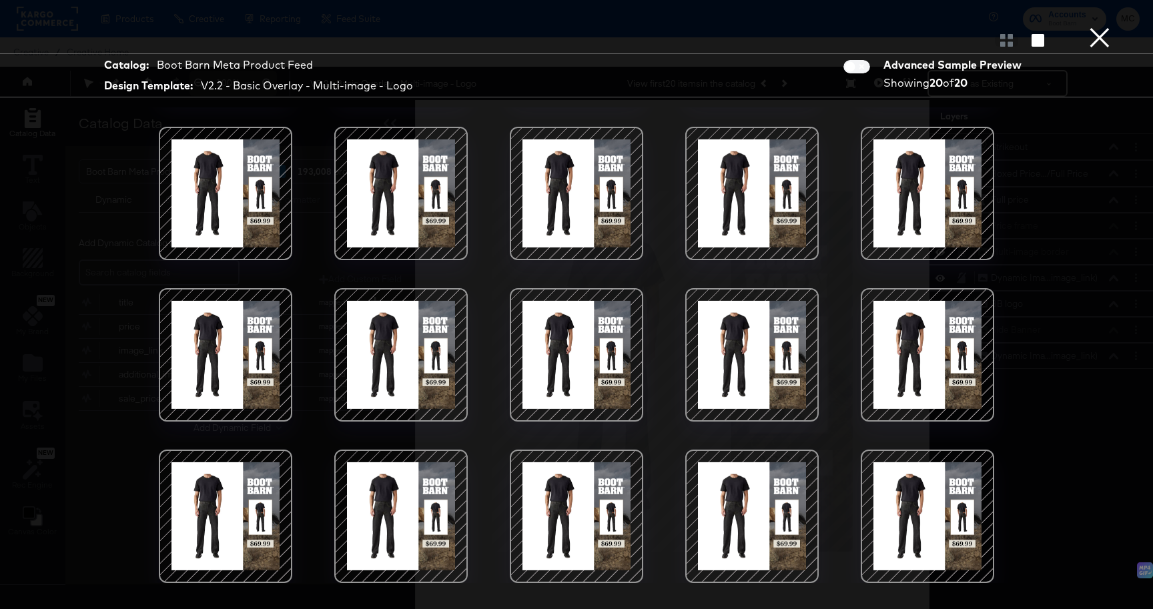
click at [1087, 27] on button "×" at bounding box center [1099, 13] width 27 height 27
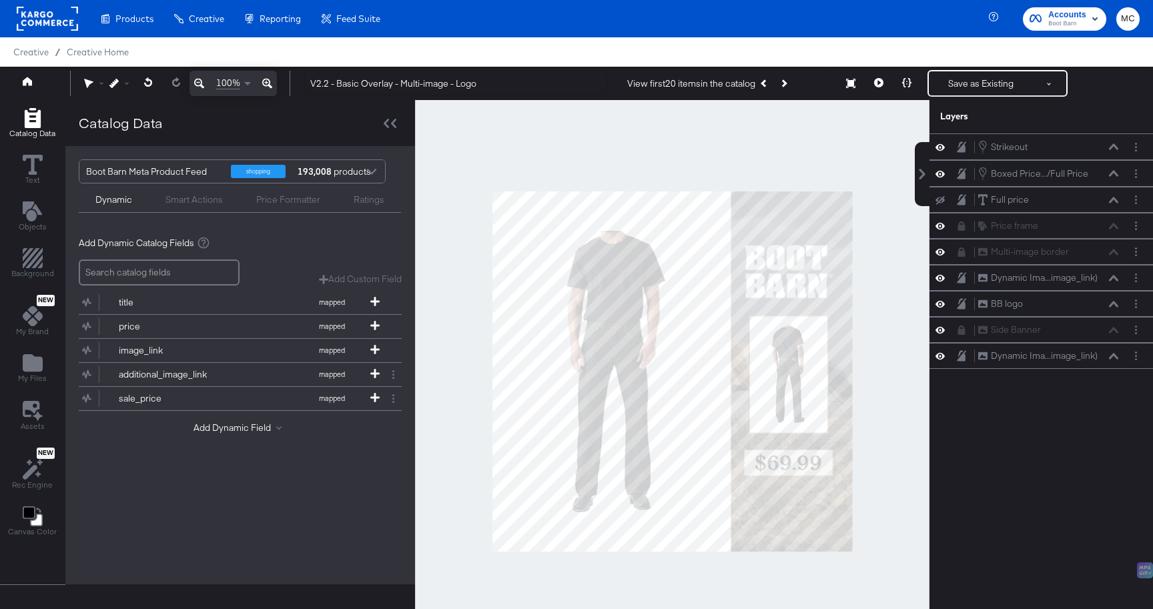
scroll to position [13, 0]
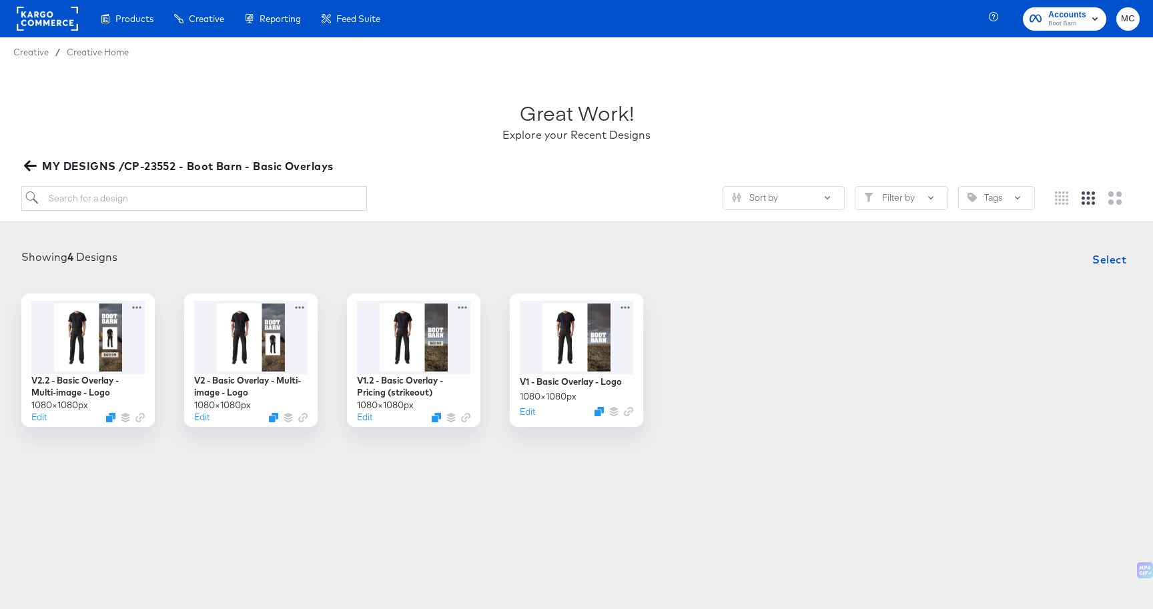
click at [589, 476] on article "Great Work! Explore your Recent Designs MY DESIGNS /CP-23552 - Boot Barn - Basi…" at bounding box center [576, 279] width 1153 height 424
